Goal: Task Accomplishment & Management: Manage account settings

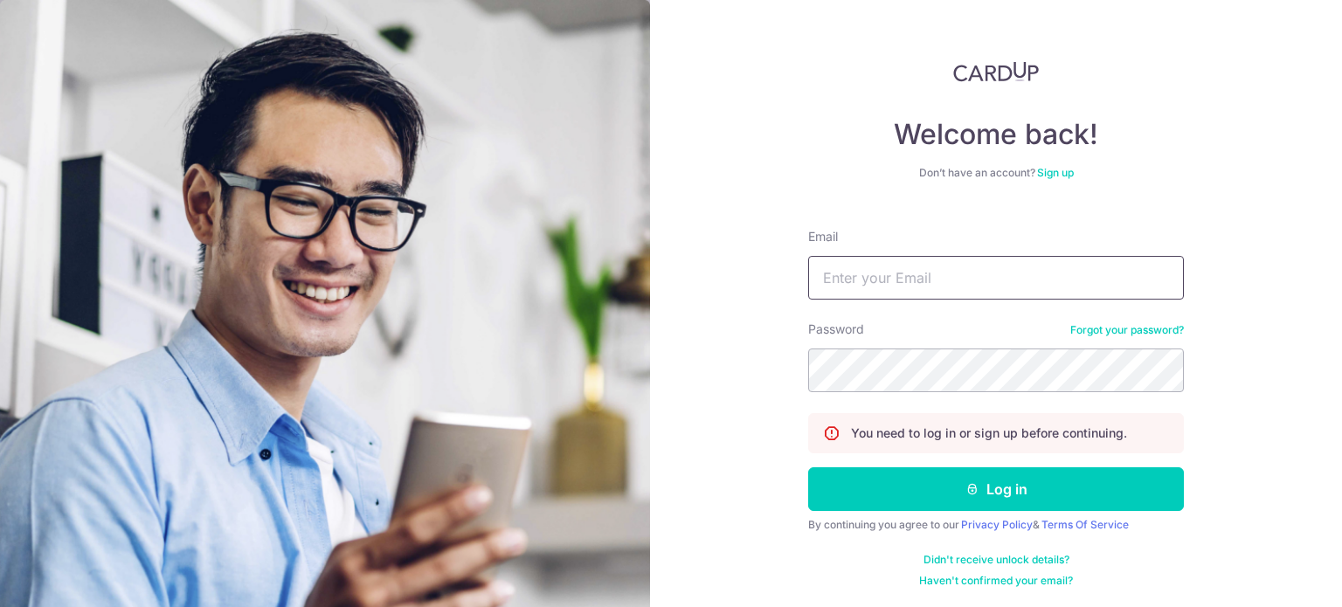
click at [905, 278] on input "Email" at bounding box center [996, 278] width 376 height 44
type input "[EMAIL_ADDRESS][DOMAIN_NAME]"
click at [808, 467] on button "Log in" at bounding box center [996, 489] width 376 height 44
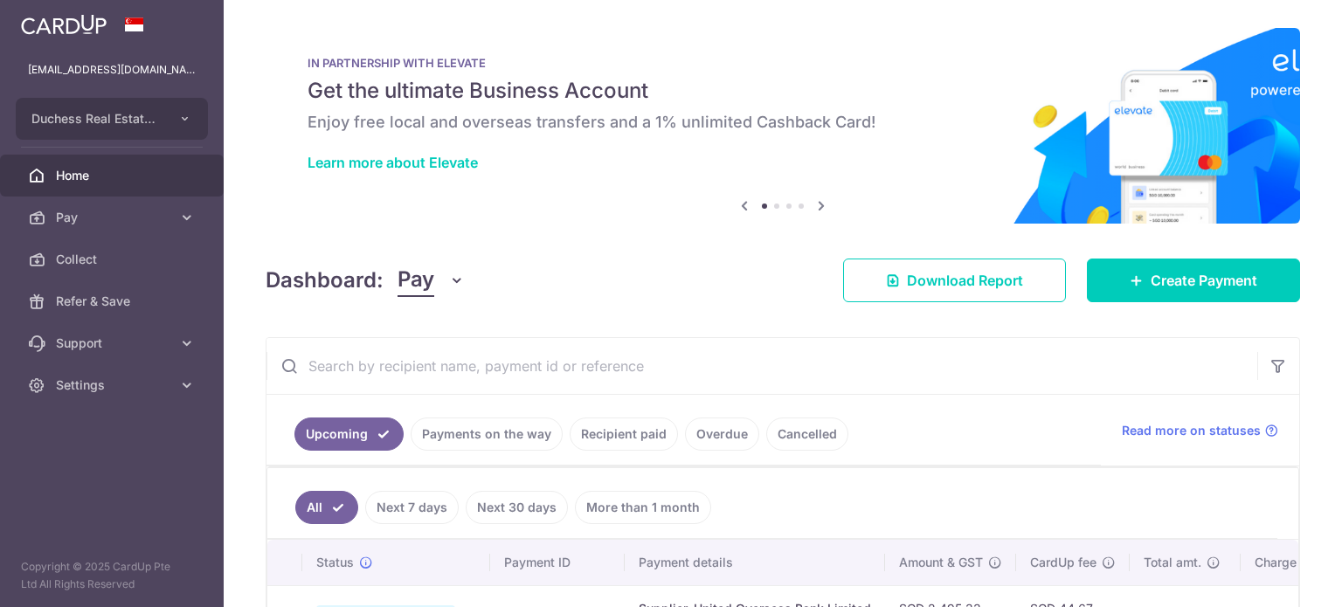
scroll to position [344, 0]
